Goal: Task Accomplishment & Management: Complete application form

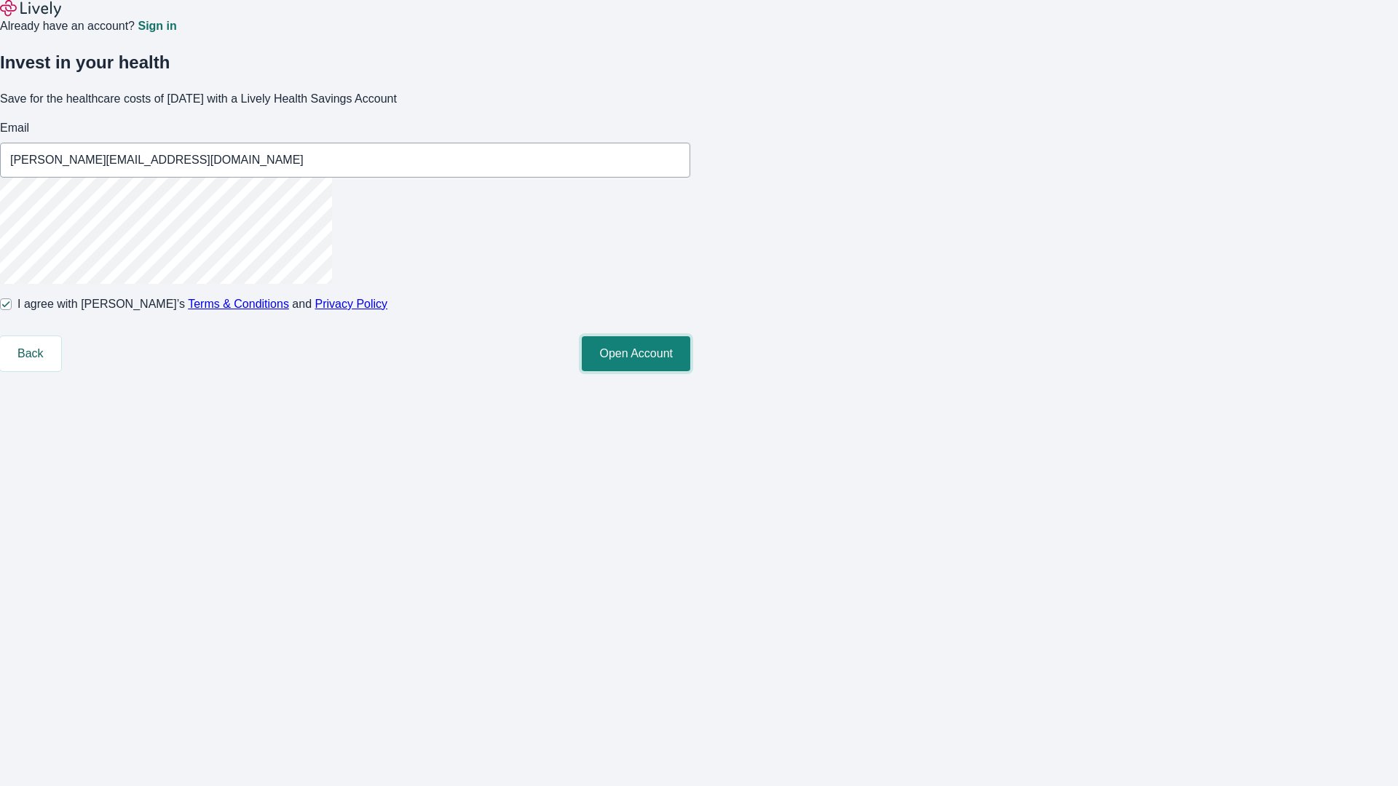
click at [690, 371] on button "Open Account" at bounding box center [636, 353] width 109 height 35
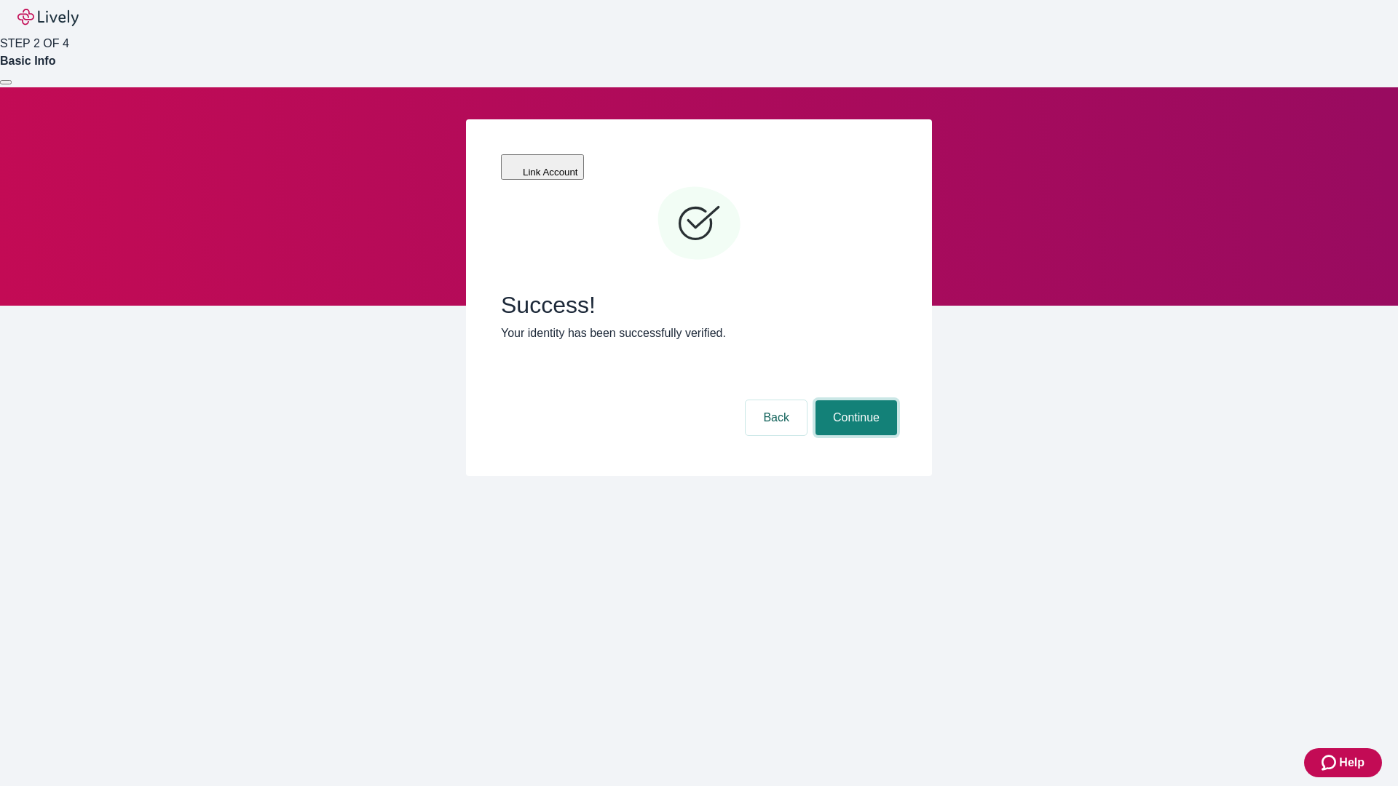
click at [854, 401] on button "Continue" at bounding box center [857, 418] width 82 height 35
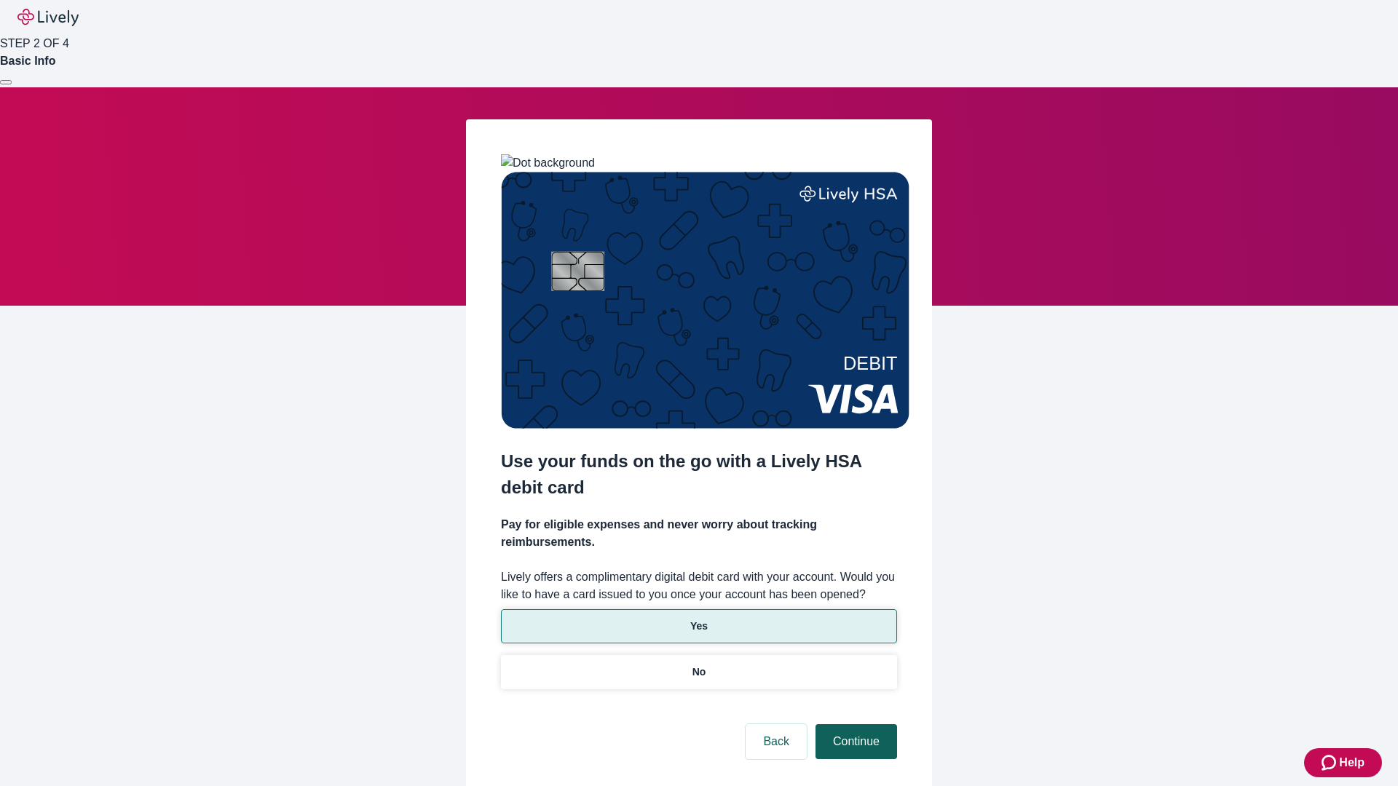
click at [698, 619] on p "Yes" at bounding box center [698, 626] width 17 height 15
click at [854, 725] on button "Continue" at bounding box center [857, 742] width 82 height 35
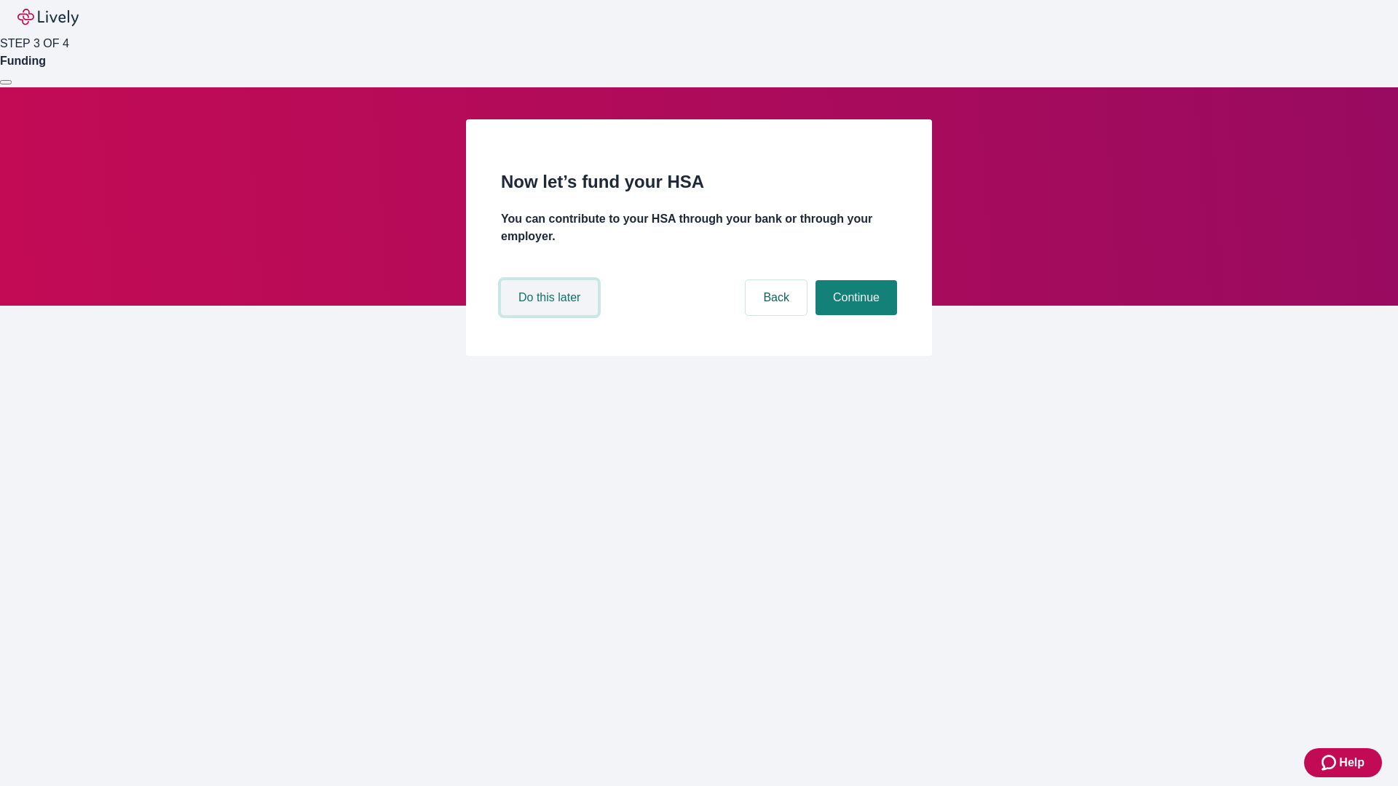
click at [551, 315] on button "Do this later" at bounding box center [549, 297] width 97 height 35
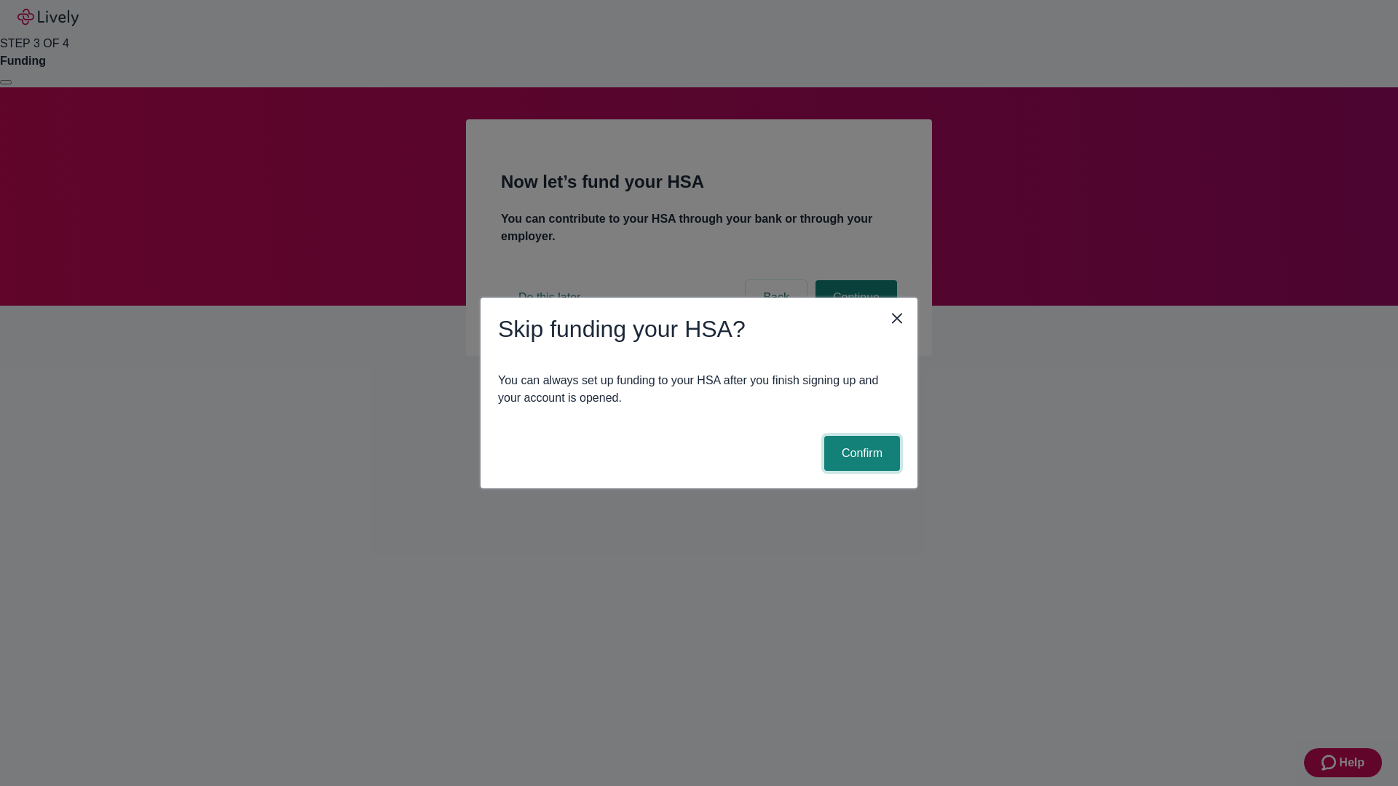
click at [860, 454] on button "Confirm" at bounding box center [862, 453] width 76 height 35
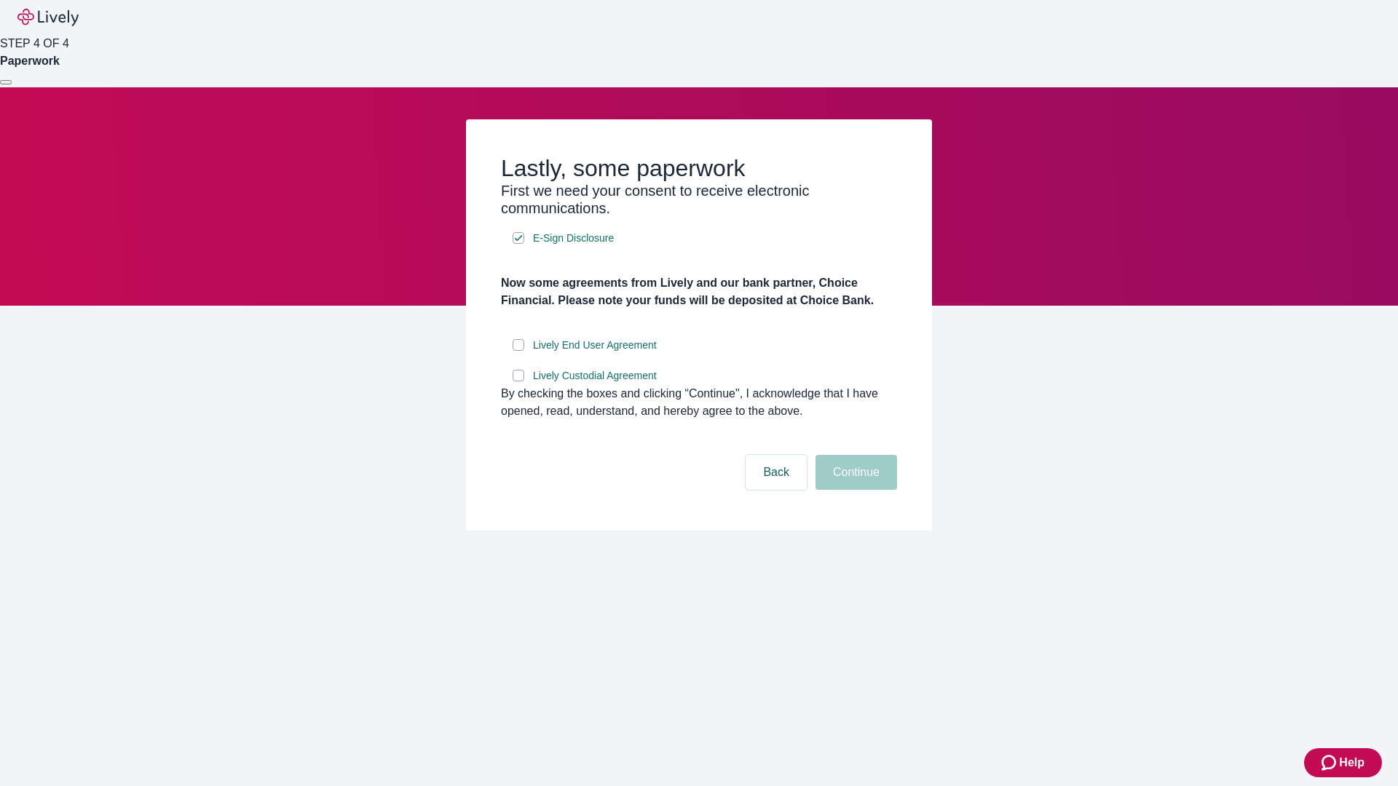
click at [518, 351] on input "Lively End User Agreement" at bounding box center [519, 345] width 12 height 12
checkbox input "true"
click at [518, 382] on input "Lively Custodial Agreement" at bounding box center [519, 376] width 12 height 12
checkbox input "true"
click at [854, 490] on button "Continue" at bounding box center [857, 472] width 82 height 35
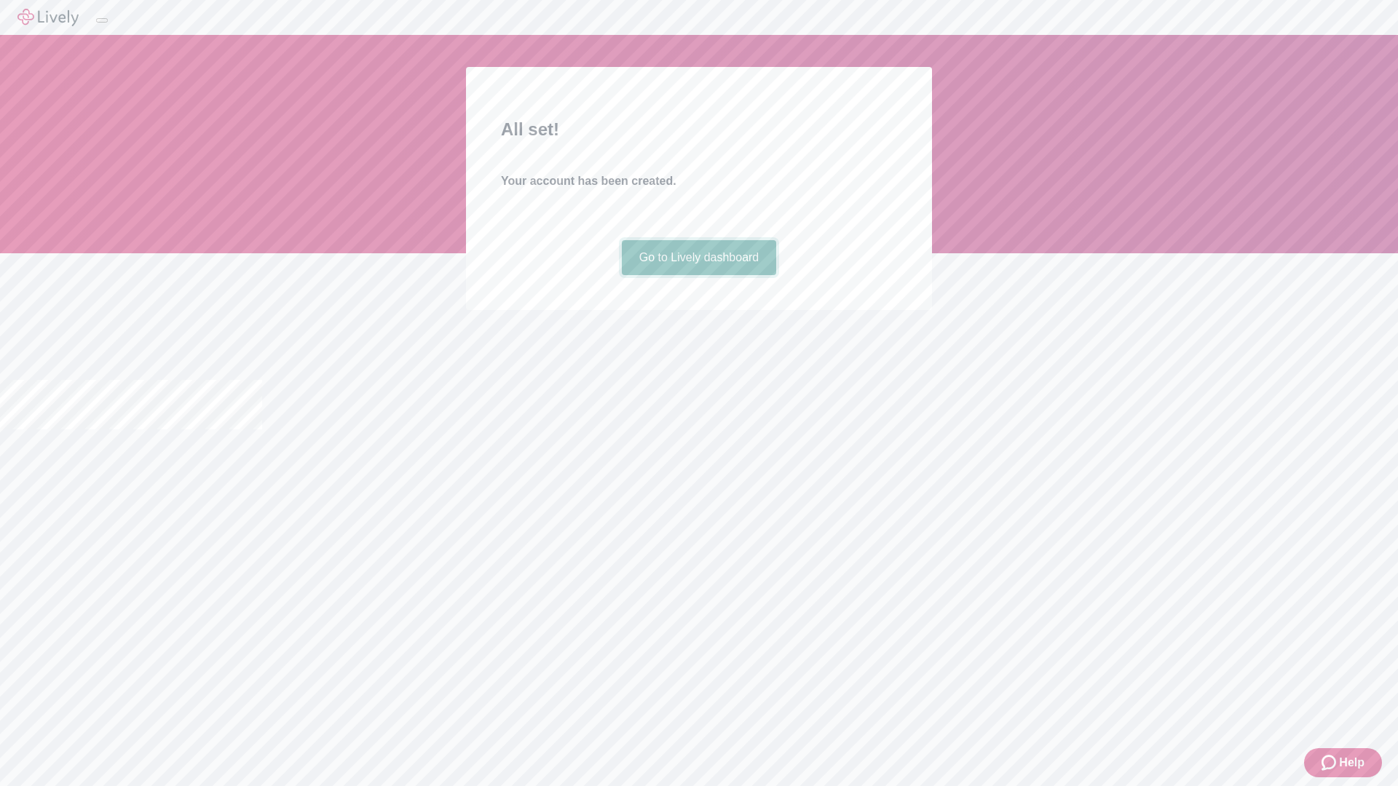
click at [698, 275] on link "Go to Lively dashboard" at bounding box center [699, 257] width 155 height 35
